Goal: Information Seeking & Learning: Learn about a topic

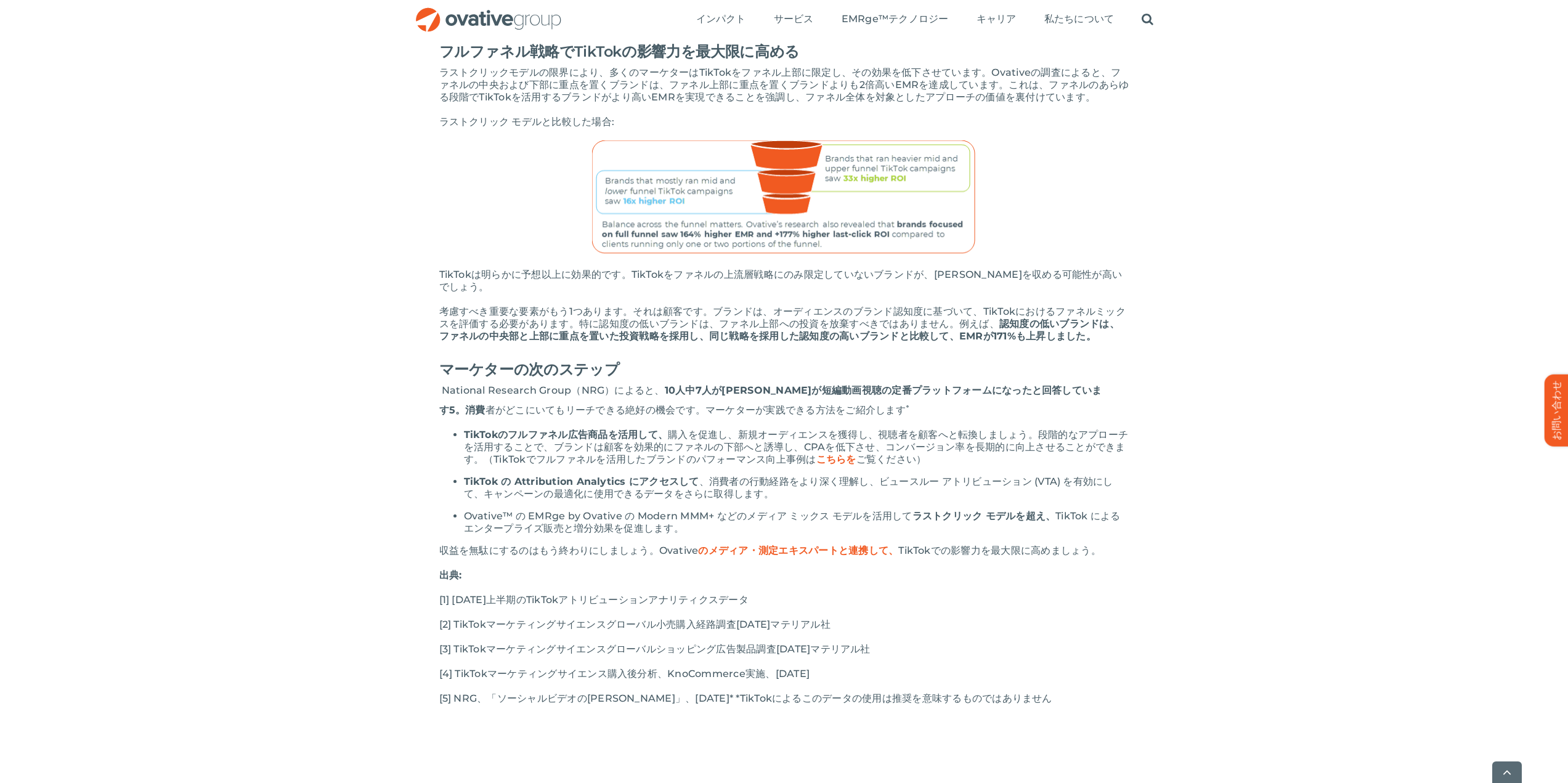
scroll to position [2280, 0]
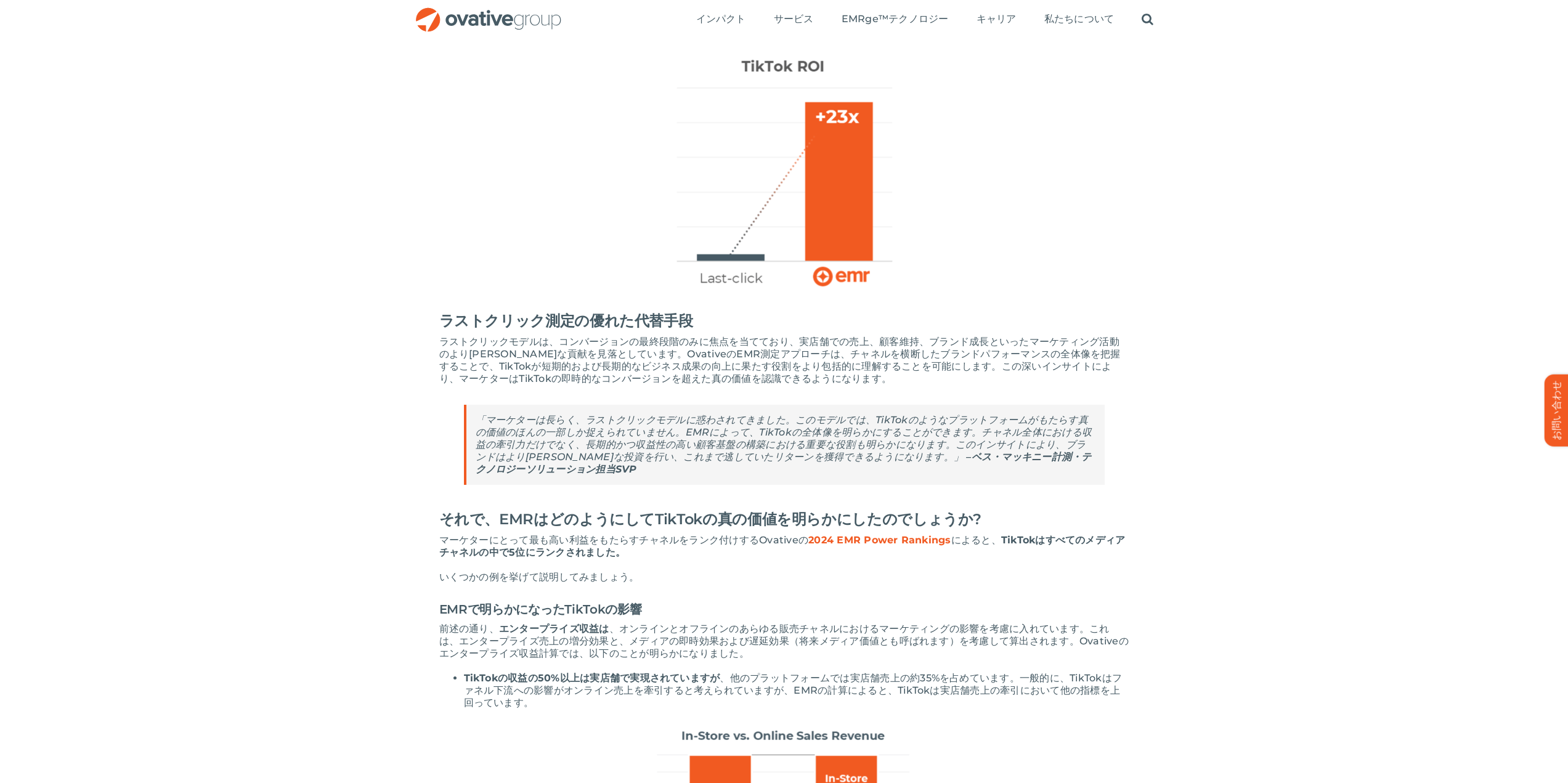
scroll to position [373, 0]
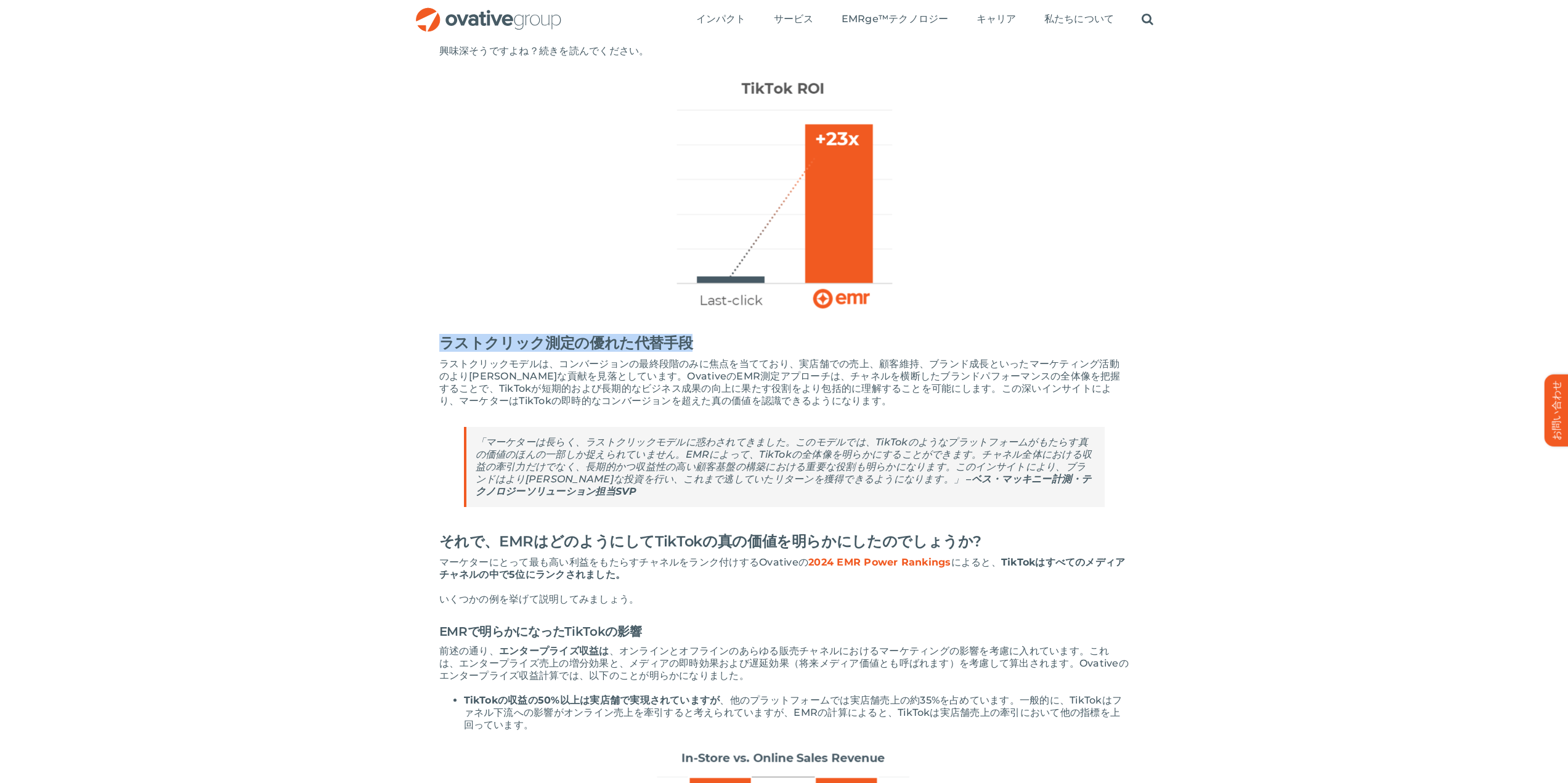
drag, startPoint x: 436, startPoint y: 342, endPoint x: 721, endPoint y: 349, distance: 285.1
copy font "ラストクリック測定の優れた代替手段"
